Goal: Information Seeking & Learning: Check status

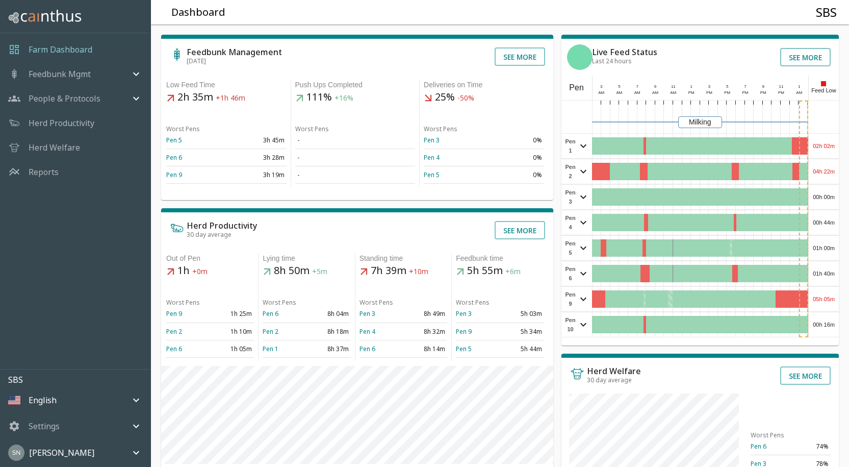
click at [823, 142] on div "02h 02m" at bounding box center [824, 146] width 30 height 24
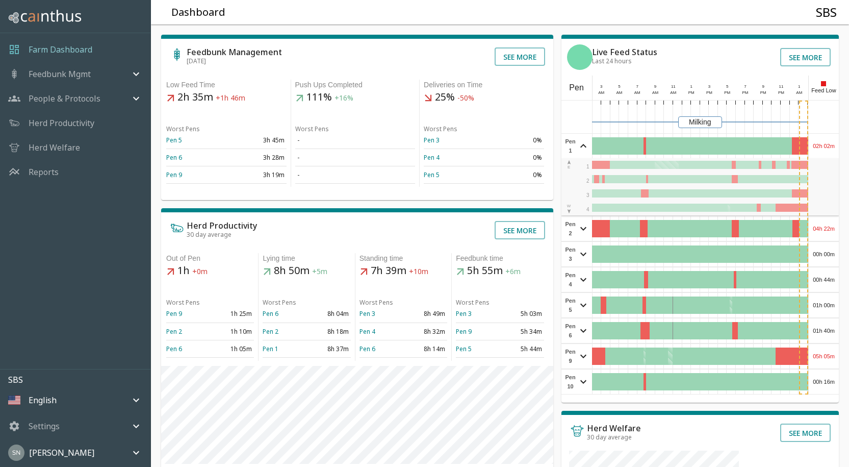
click at [823, 142] on div "02h 02m" at bounding box center [824, 146] width 30 height 24
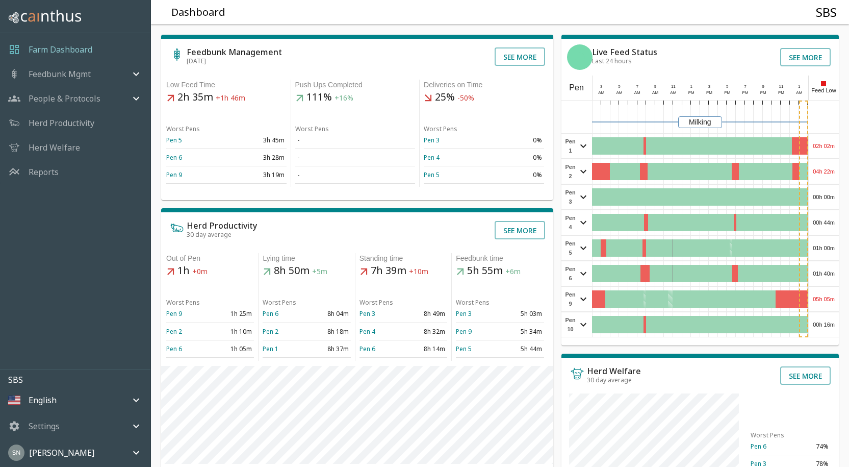
click at [820, 169] on div "04h 22m" at bounding box center [824, 171] width 30 height 24
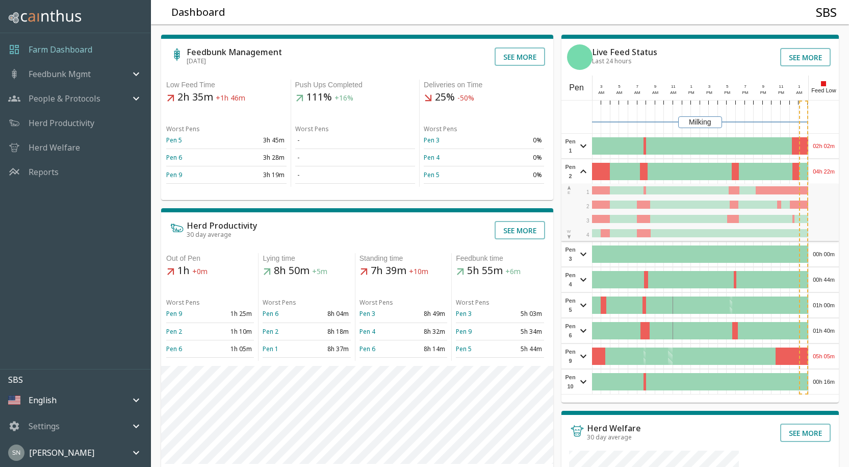
click at [820, 169] on div "04h 22m" at bounding box center [824, 171] width 30 height 24
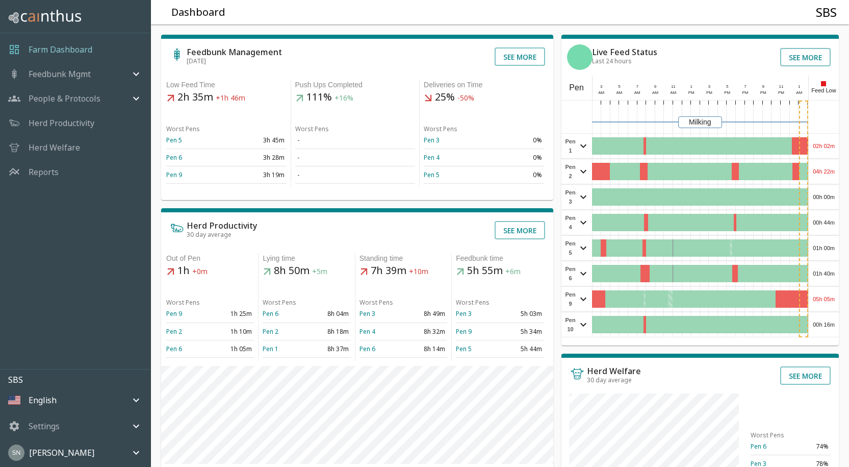
click at [820, 135] on div "02h 02m" at bounding box center [824, 146] width 30 height 24
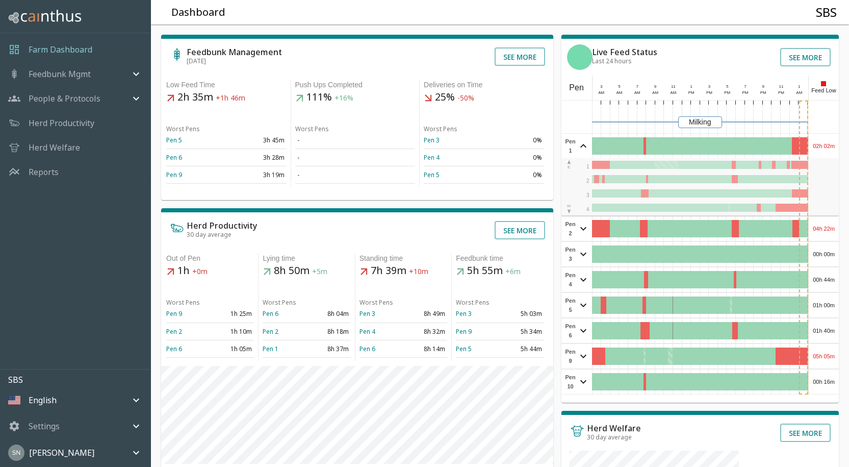
click at [820, 135] on div "02h 02m" at bounding box center [824, 146] width 30 height 24
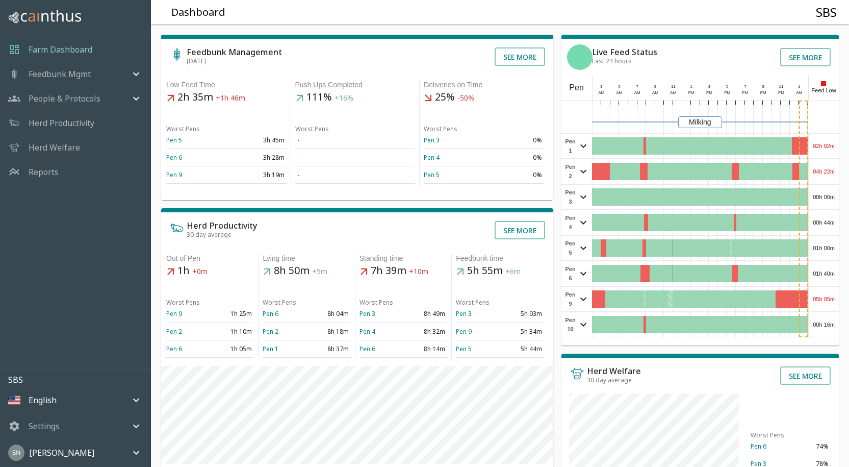
click at [821, 197] on div "00h 00m" at bounding box center [824, 197] width 30 height 24
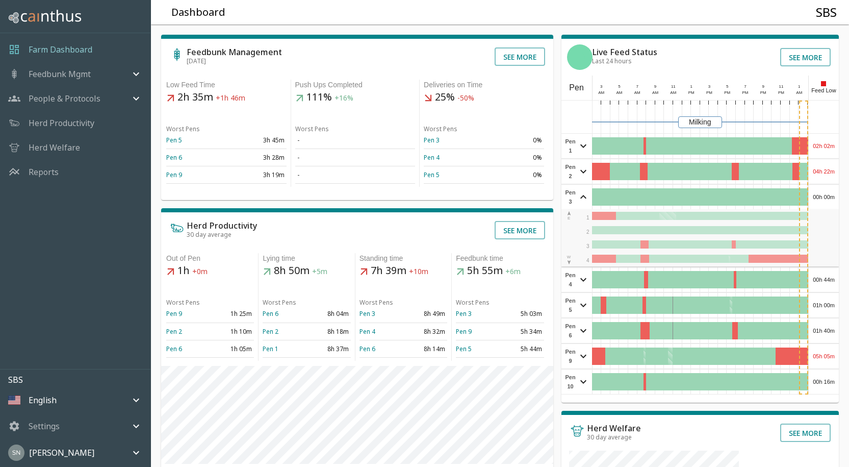
click at [821, 197] on div "00h 00m" at bounding box center [824, 197] width 30 height 24
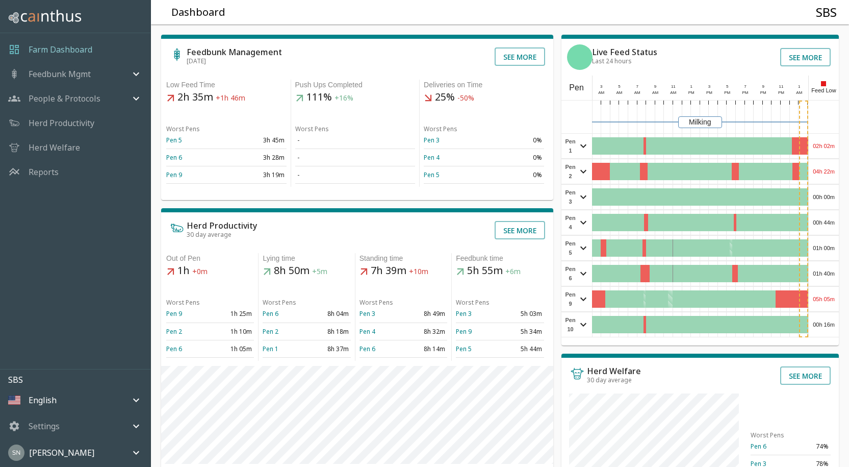
click at [826, 220] on div "00h 44m" at bounding box center [824, 222] width 30 height 24
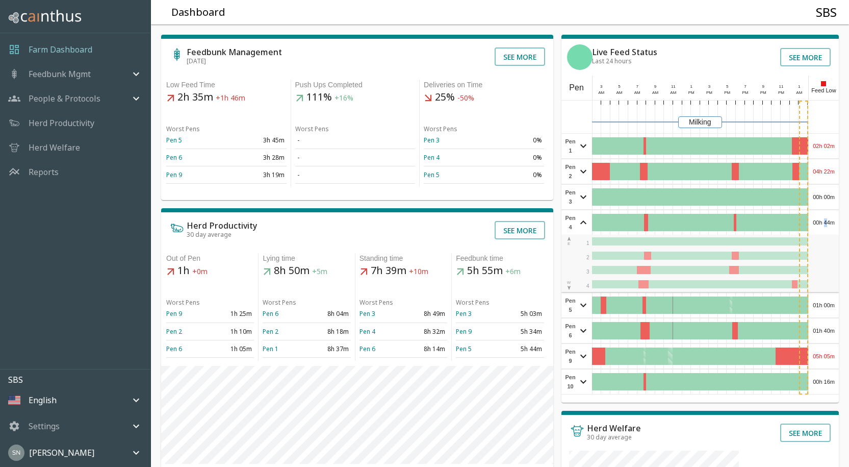
click at [827, 220] on div "00h 44m" at bounding box center [824, 222] width 30 height 24
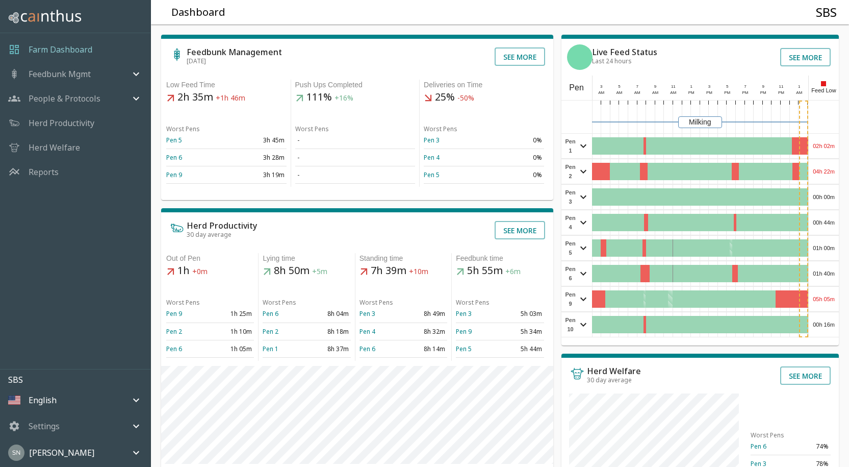
click at [826, 245] on div "01h 00m" at bounding box center [824, 248] width 30 height 24
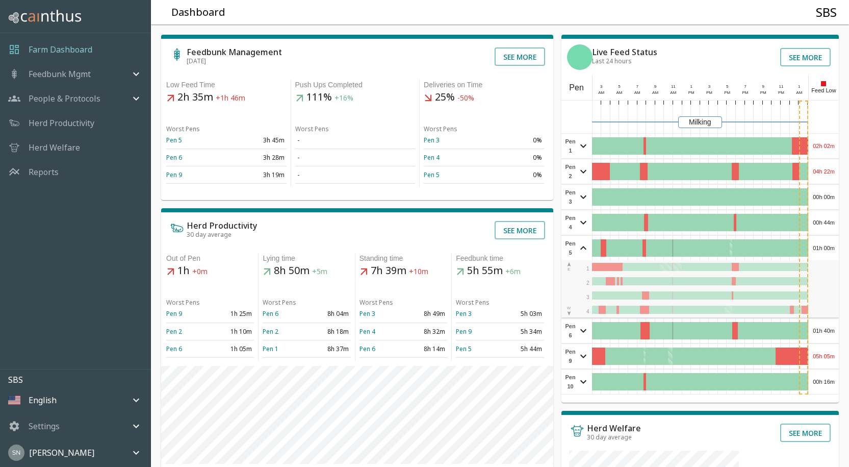
click at [826, 245] on div "01h 00m" at bounding box center [824, 248] width 30 height 24
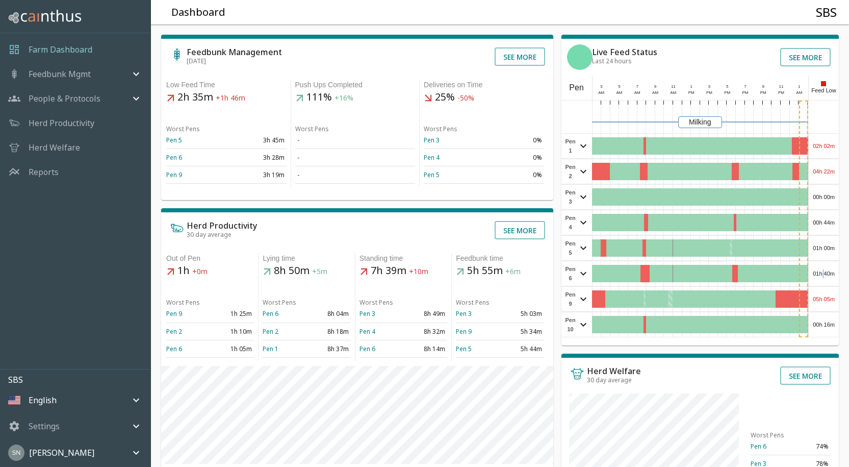
click at [824, 271] on div "01h 40m" at bounding box center [824, 273] width 30 height 24
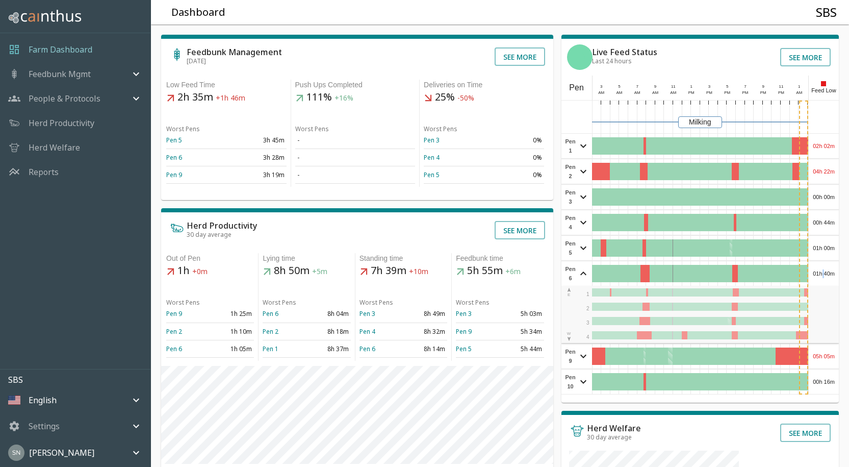
click at [825, 271] on div "01h 40m" at bounding box center [824, 273] width 30 height 24
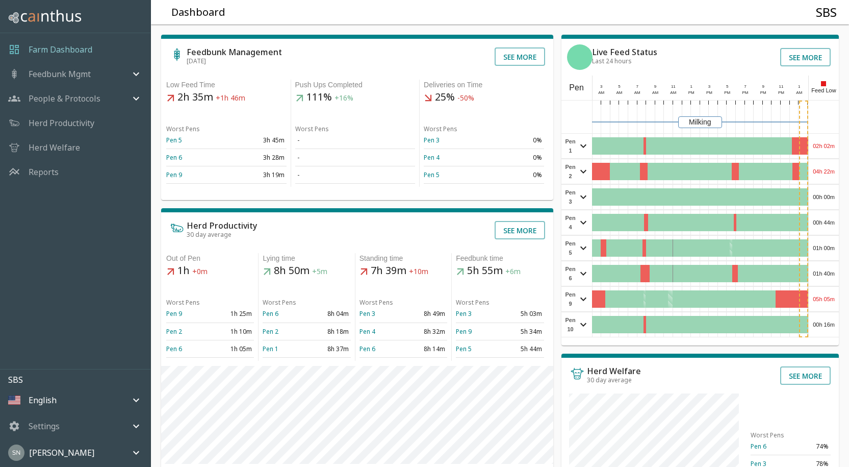
click at [824, 301] on div "05h 05m" at bounding box center [824, 299] width 30 height 24
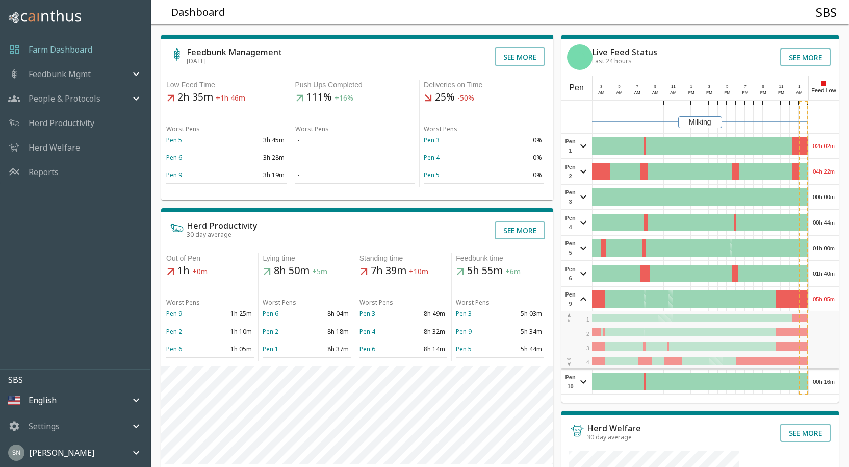
click at [824, 300] on div "05h 05m" at bounding box center [824, 299] width 30 height 24
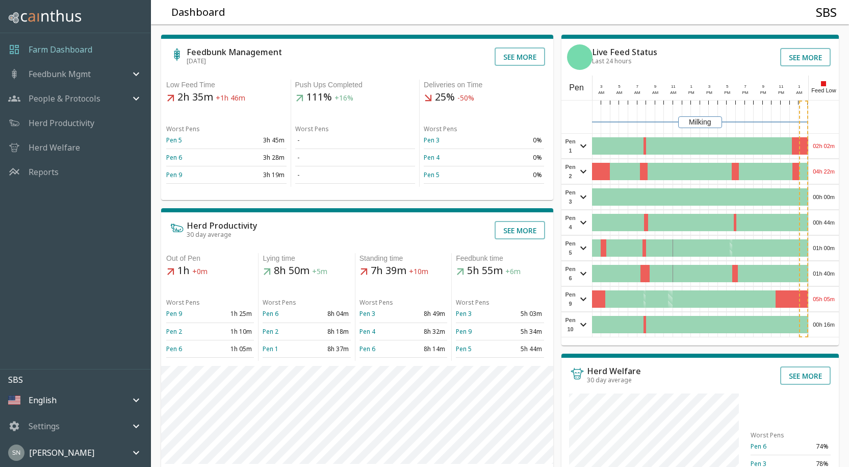
click at [819, 326] on div "00h 16m" at bounding box center [824, 324] width 30 height 24
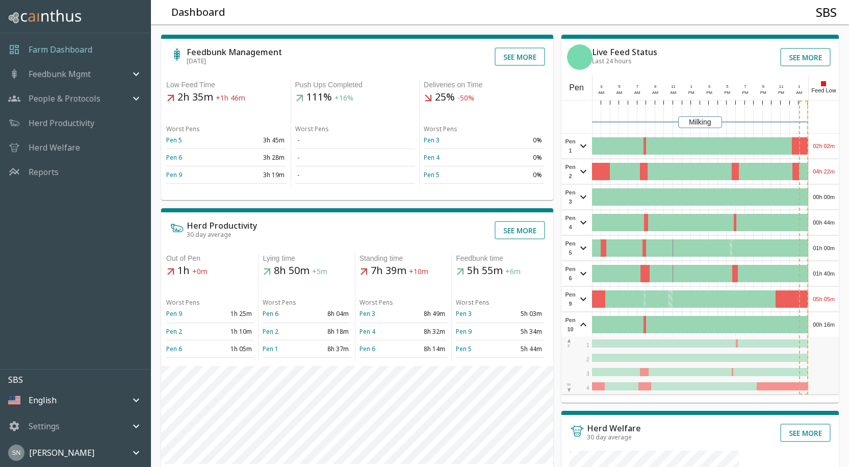
click at [819, 325] on div "00h 16m" at bounding box center [824, 324] width 30 height 24
